Goal: Entertainment & Leisure: Consume media (video, audio)

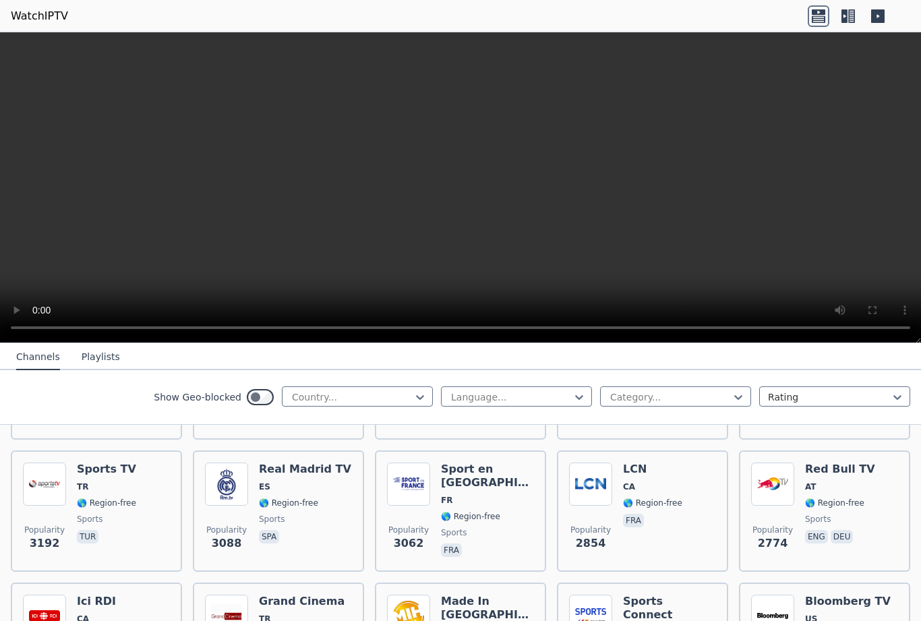
scroll to position [398, 0]
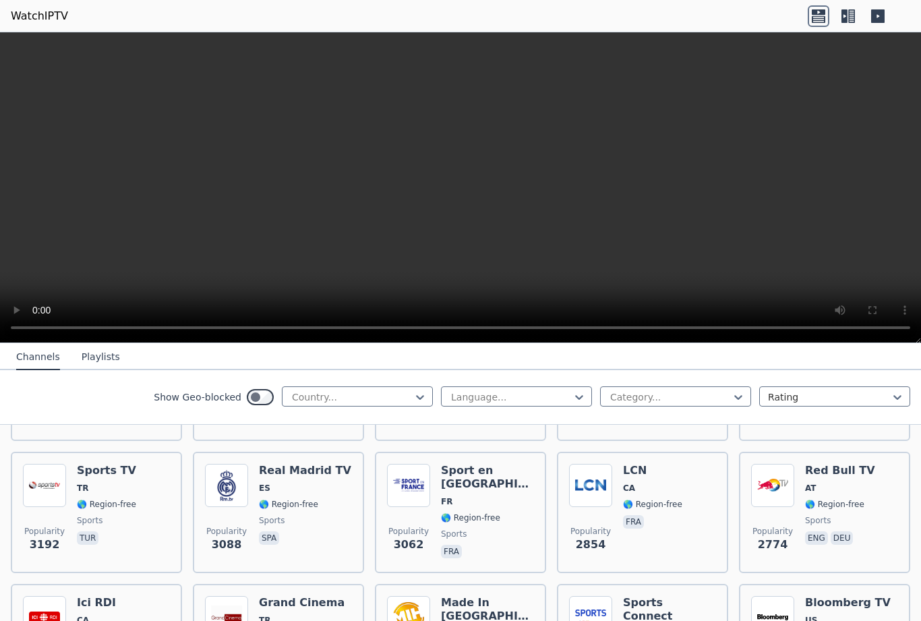
click at [289, 498] on div "Real Madrid TV ES 🌎 Region-free sports spa" at bounding box center [305, 512] width 92 height 97
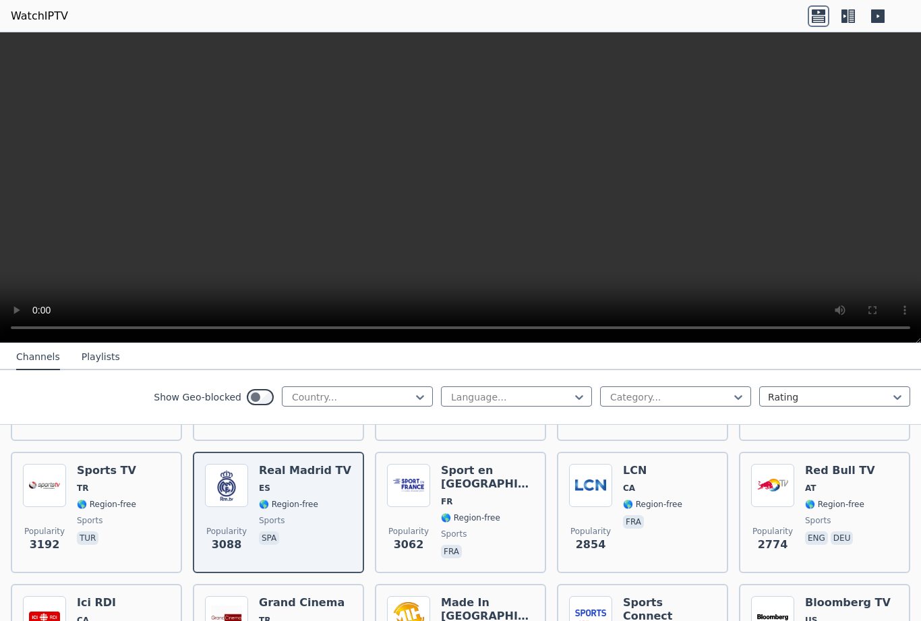
click at [672, 210] on video at bounding box center [460, 187] width 921 height 311
click at [656, 227] on video at bounding box center [460, 187] width 921 height 311
click at [657, 218] on video at bounding box center [460, 187] width 921 height 311
click at [906, 321] on video at bounding box center [460, 187] width 921 height 311
click at [880, 326] on video at bounding box center [460, 187] width 921 height 311
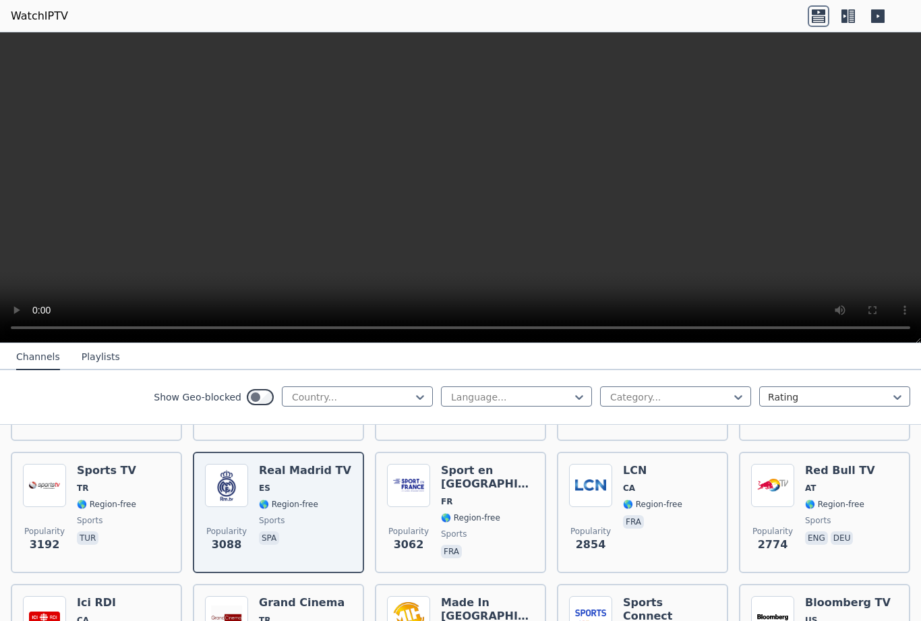
click at [608, 194] on video at bounding box center [460, 187] width 921 height 311
click at [661, 184] on video at bounding box center [460, 187] width 921 height 311
click at [903, 329] on video at bounding box center [460, 187] width 921 height 311
click at [96, 358] on button "Playlists" at bounding box center [101, 357] width 38 height 26
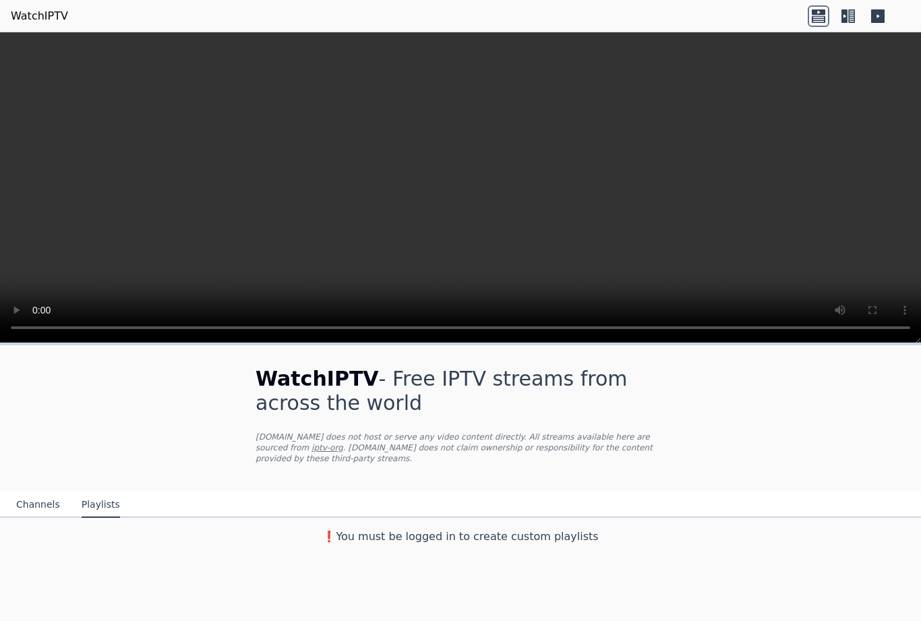
scroll to position [0, 0]
click at [44, 502] on button "Channels" at bounding box center [38, 505] width 44 height 26
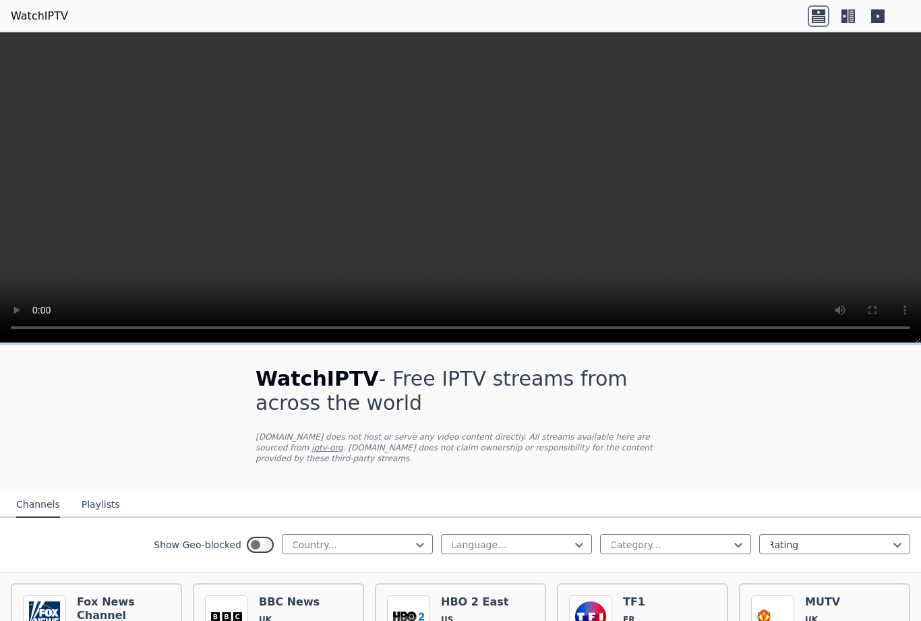
click at [32, 497] on button "Channels" at bounding box center [38, 505] width 44 height 26
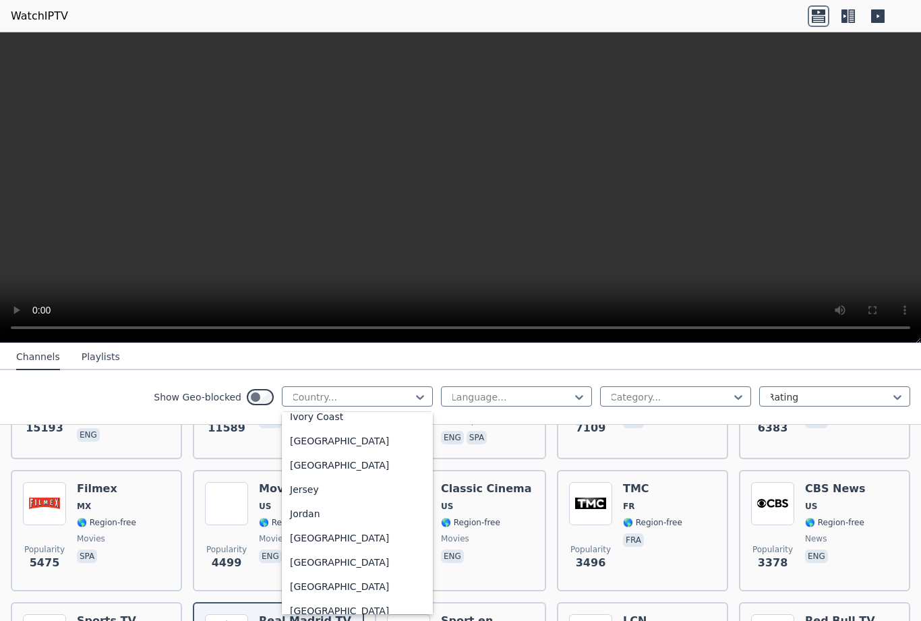
scroll to position [2265, 0]
click at [320, 261] on div "[GEOGRAPHIC_DATA]" at bounding box center [357, 249] width 151 height 24
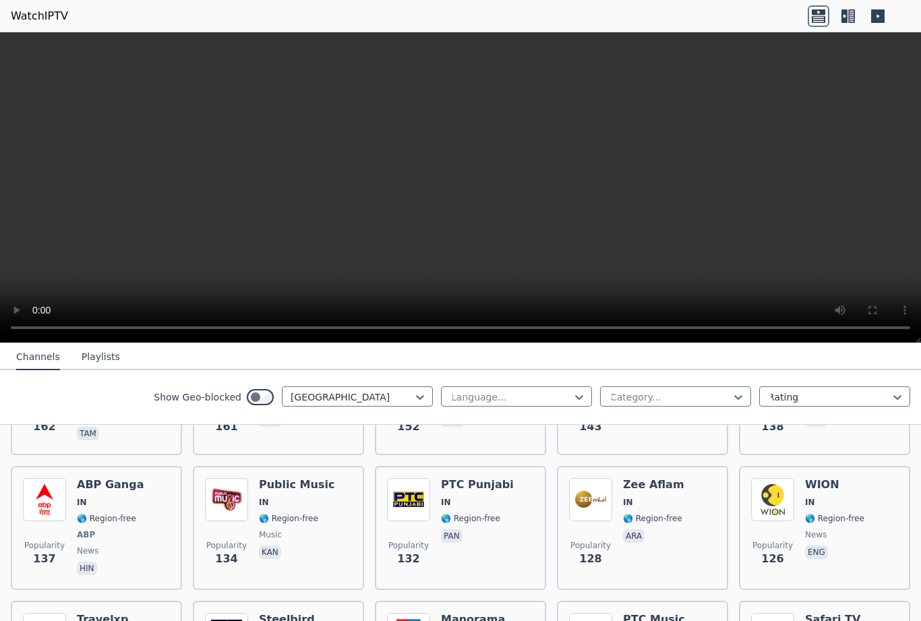
scroll to position [649, 0]
click at [490, 525] on div "PTC Punjabi IN 🌎 Region-free pan" at bounding box center [477, 527] width 73 height 100
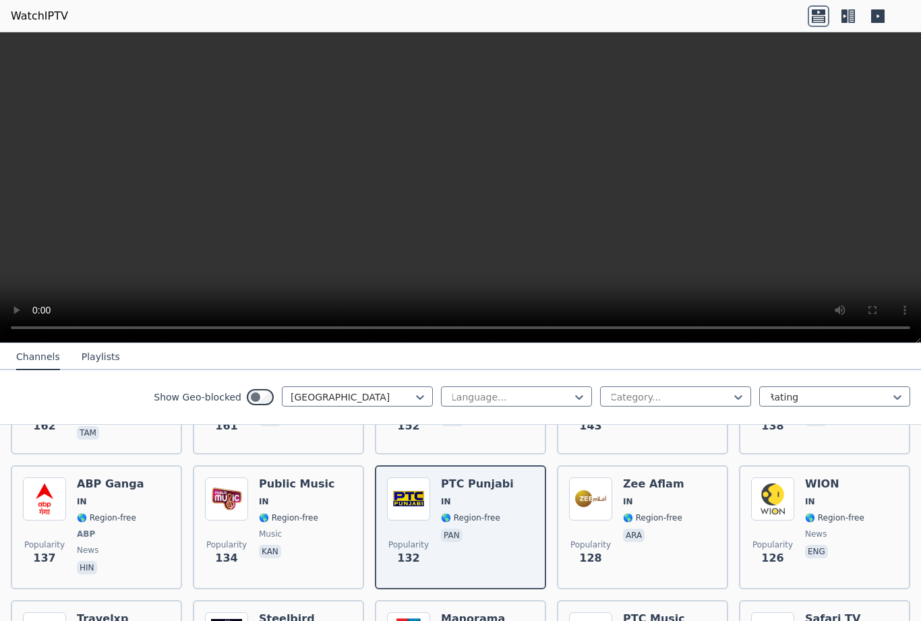
click at [653, 514] on span "🌎 Region-free" at bounding box center [652, 517] width 59 height 11
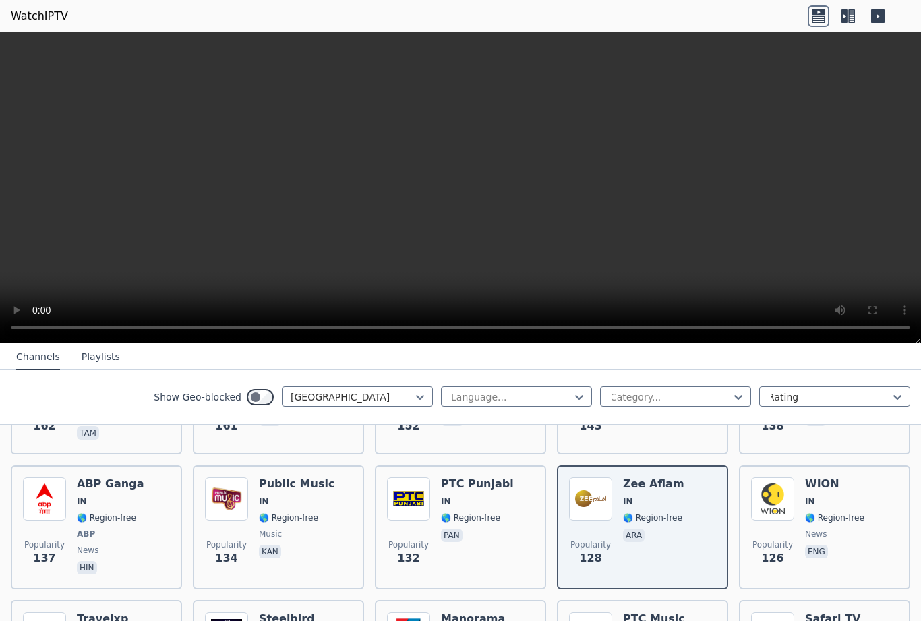
click at [840, 510] on div "[PERSON_NAME] IN 🌎 Region-free news eng" at bounding box center [834, 527] width 59 height 100
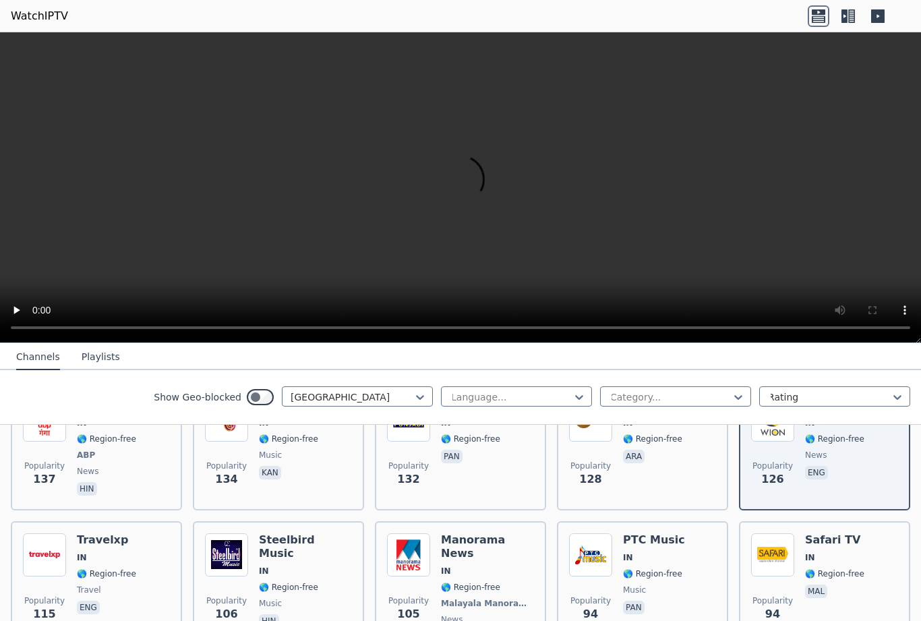
scroll to position [731, 0]
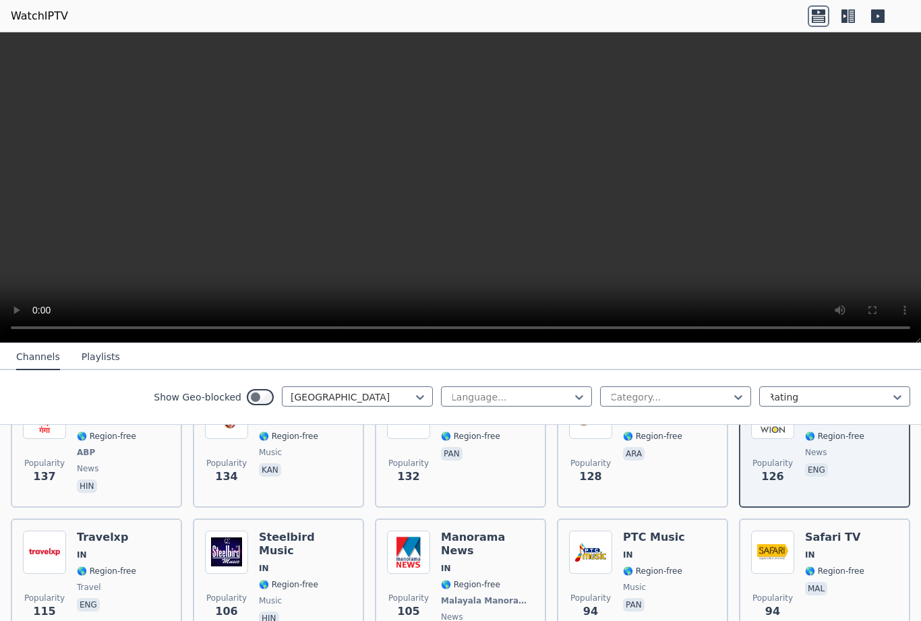
click at [512, 579] on span "🌎 Region-free" at bounding box center [487, 584] width 93 height 11
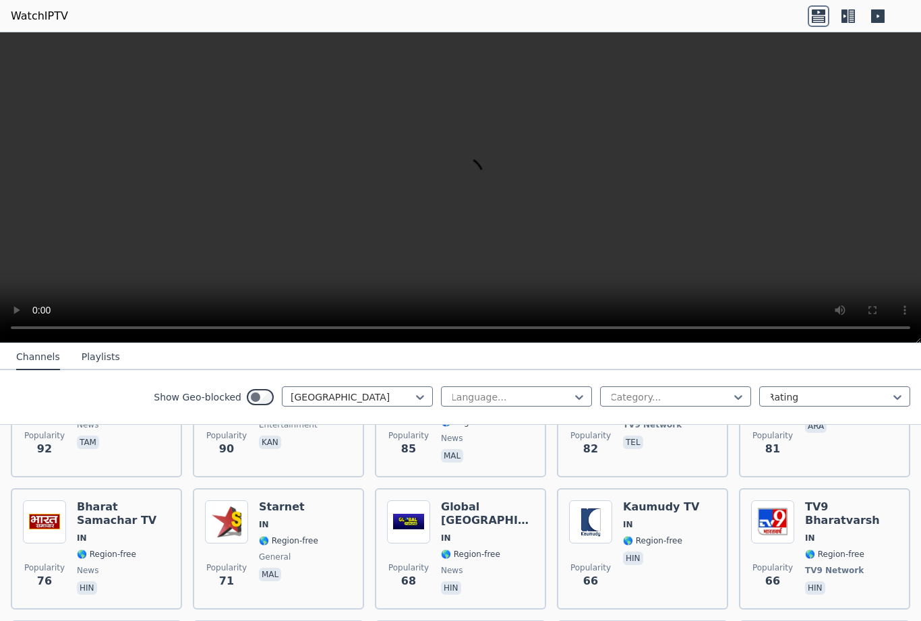
scroll to position [1050, 0]
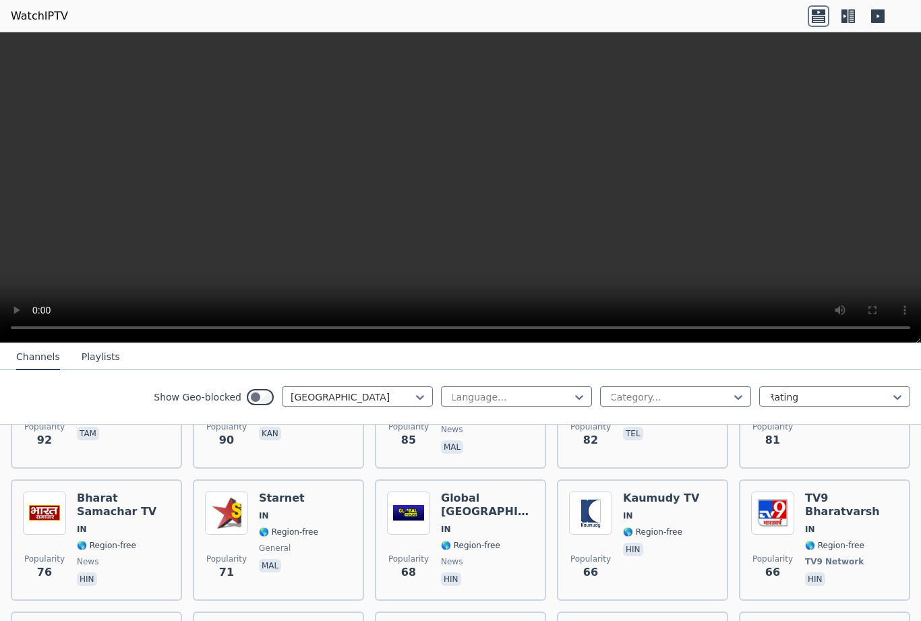
click at [108, 540] on span "🌎 Region-free" at bounding box center [106, 545] width 59 height 11
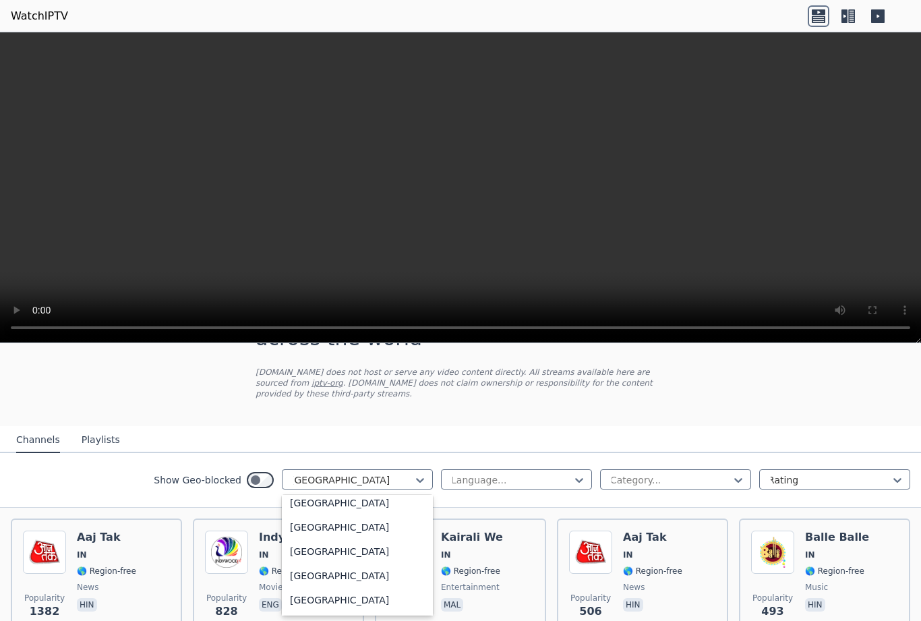
scroll to position [4683, 0]
click at [318, 100] on div "[GEOGRAPHIC_DATA]" at bounding box center [357, 88] width 151 height 24
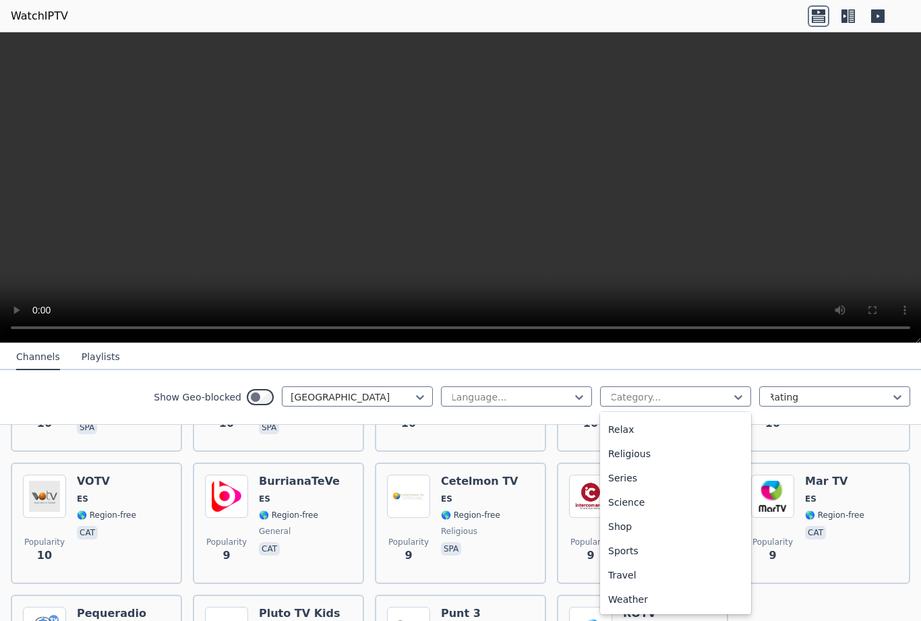
scroll to position [531, 0]
click at [631, 547] on div "Sports" at bounding box center [675, 551] width 151 height 24
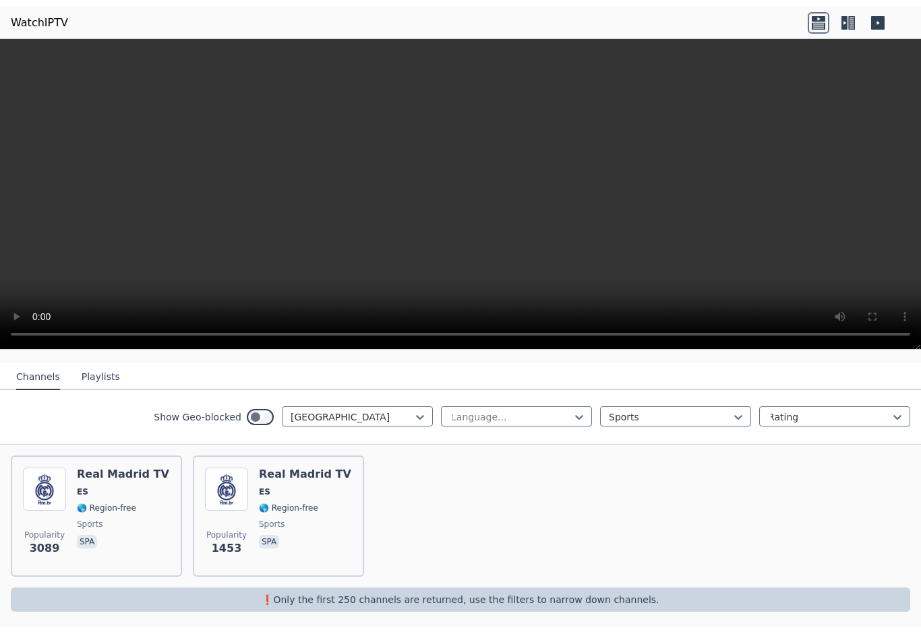
scroll to position [136, 0]
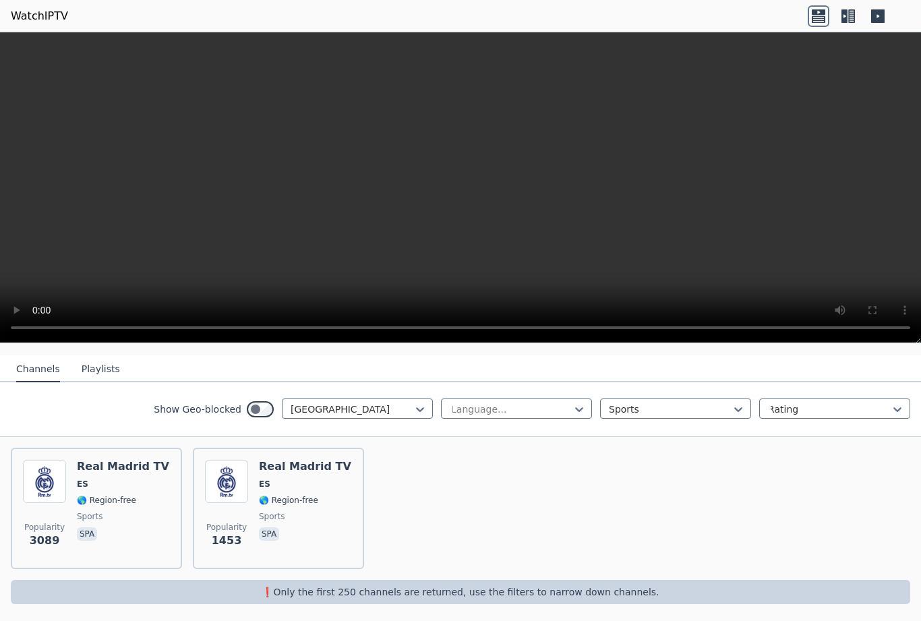
click at [104, 495] on span "🌎 Region-free" at bounding box center [106, 500] width 59 height 11
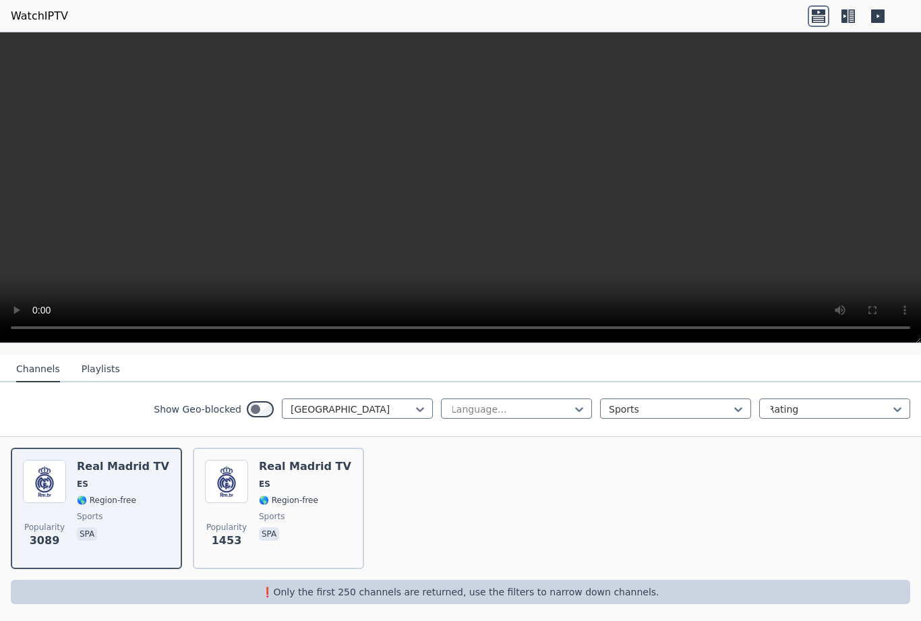
click at [270, 498] on span "🌎 Region-free" at bounding box center [288, 500] width 59 height 11
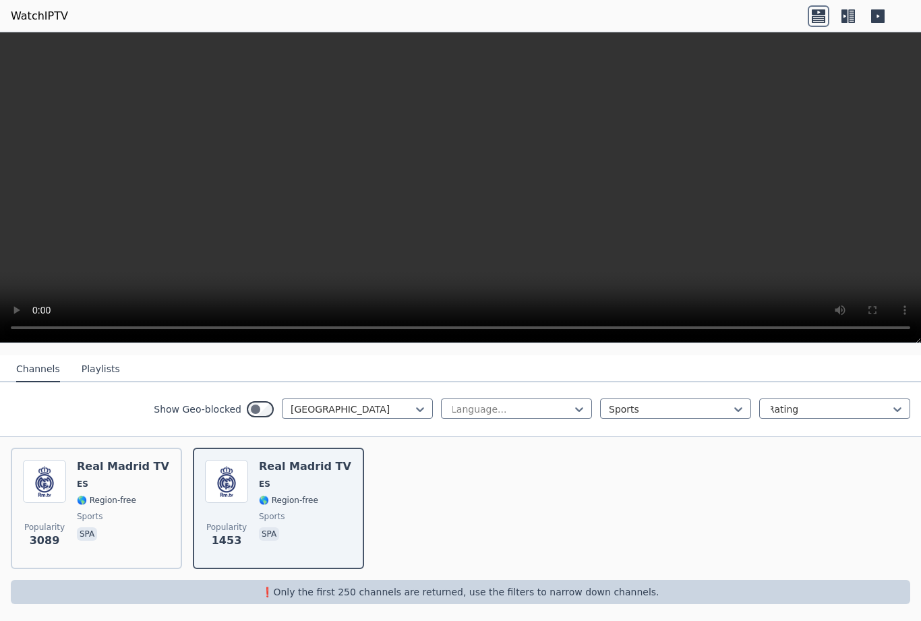
click at [76, 516] on div "Popularity 3089 Real Madrid TV ES 🌎 Region-free sports spa" at bounding box center [96, 508] width 147 height 97
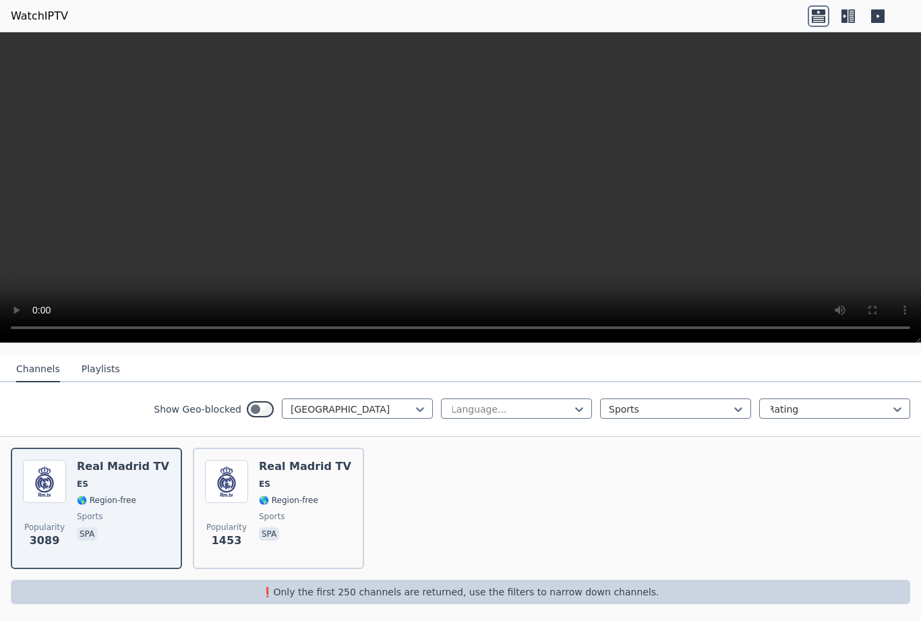
click at [237, 118] on video at bounding box center [460, 187] width 921 height 311
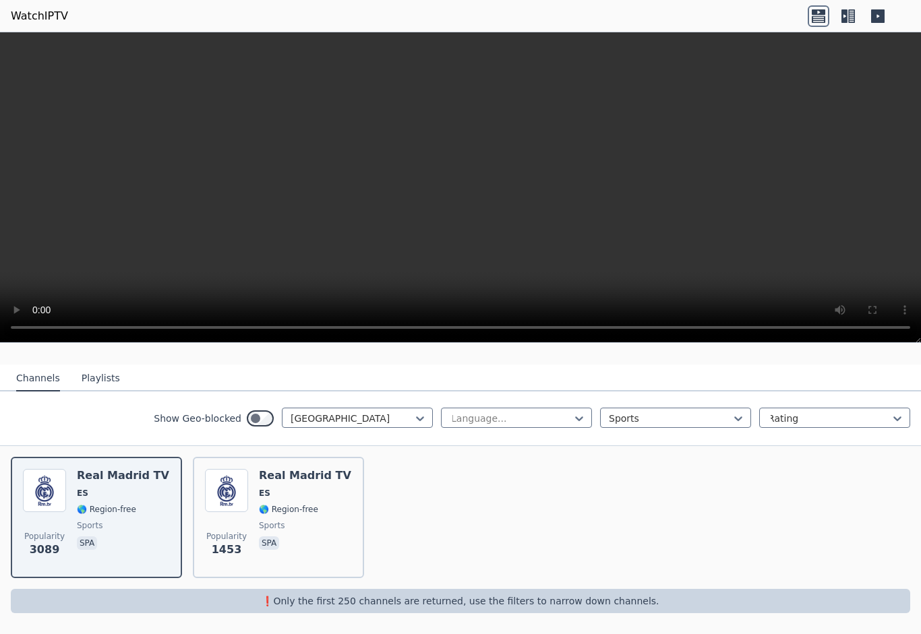
click at [17, 53] on video at bounding box center [460, 187] width 921 height 311
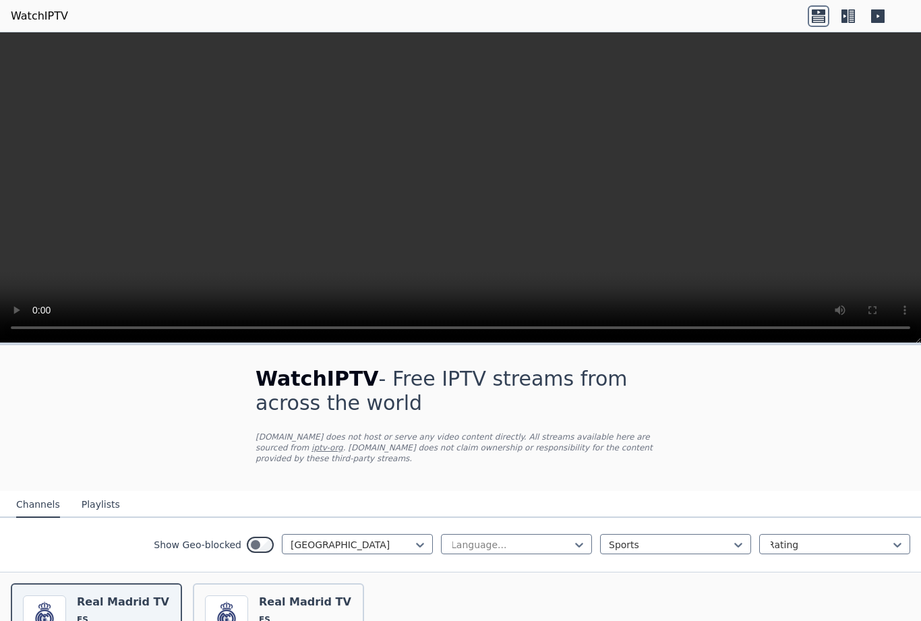
scroll to position [0, 0]
click at [283, 236] on video at bounding box center [460, 187] width 921 height 311
click at [14, 327] on video at bounding box center [460, 187] width 921 height 311
